Goal: Download file/media

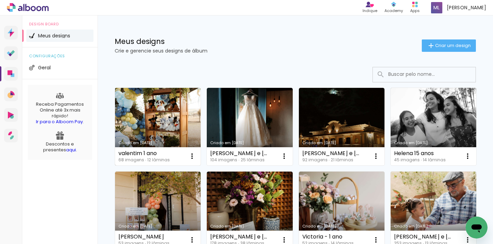
click at [157, 130] on link "[PERSON_NAME] [DATE]" at bounding box center [158, 126] width 86 height 77
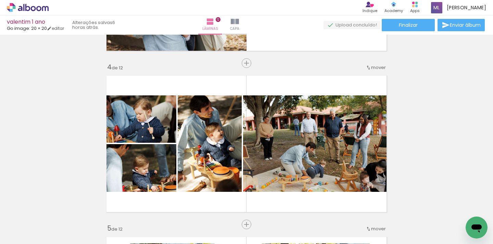
scroll to position [479, 0]
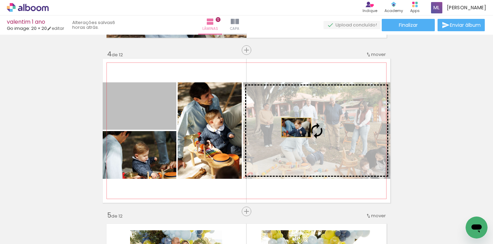
drag, startPoint x: 149, startPoint y: 109, endPoint x: 294, endPoint y: 127, distance: 146.1
click at [0, 0] on slot at bounding box center [0, 0] width 0 height 0
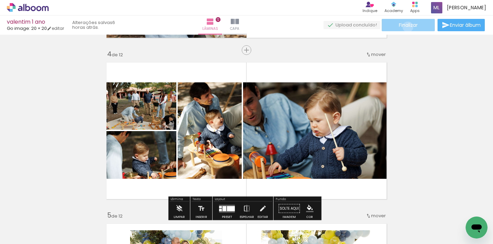
click at [406, 27] on span "Finalizar" at bounding box center [408, 25] width 19 height 5
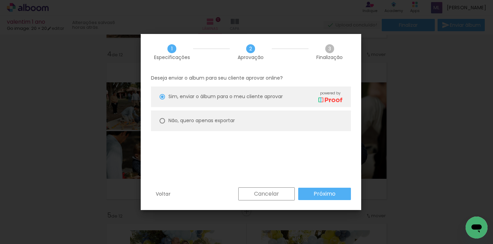
type paper-radio-button "on"
click at [0, 0] on paper-button "Próximo" at bounding box center [0, 0] width 0 height 0
type input "Alta, 300 DPI"
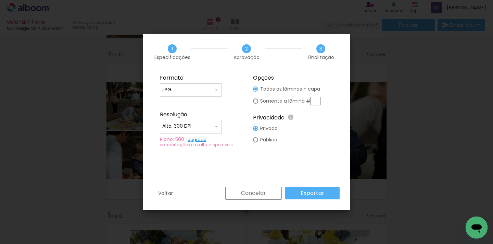
click at [0, 0] on div "Voltar Cancelar Exportar" at bounding box center [0, 0] width 0 height 0
click at [0, 0] on paper-button "Exportar" at bounding box center [0, 0] width 0 height 0
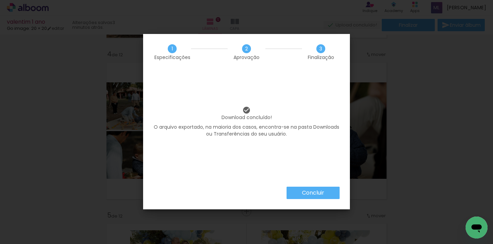
click at [315, 187] on paper-button "Concluir" at bounding box center [313, 192] width 53 height 12
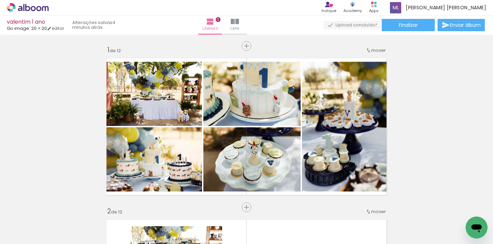
scroll to position [479, 0]
